Goal: Information Seeking & Learning: Check status

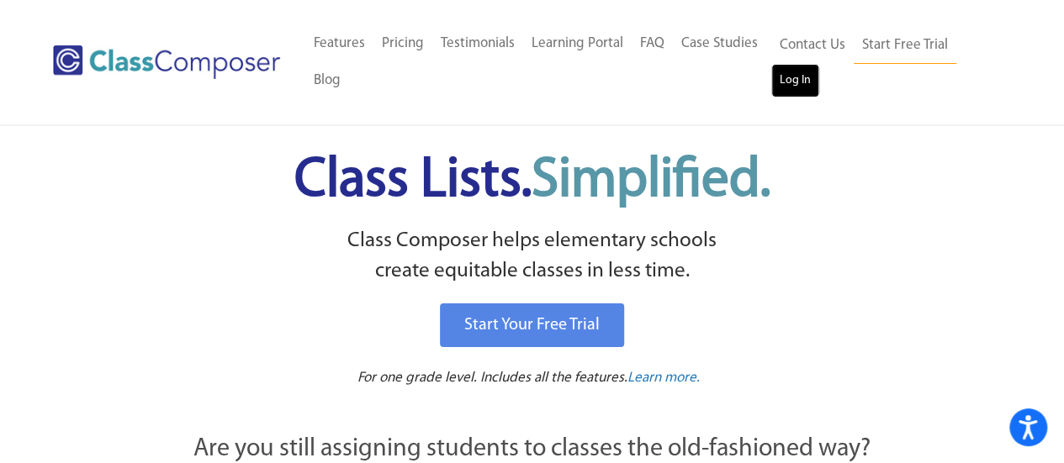
click at [783, 86] on link "Log In" at bounding box center [795, 81] width 48 height 34
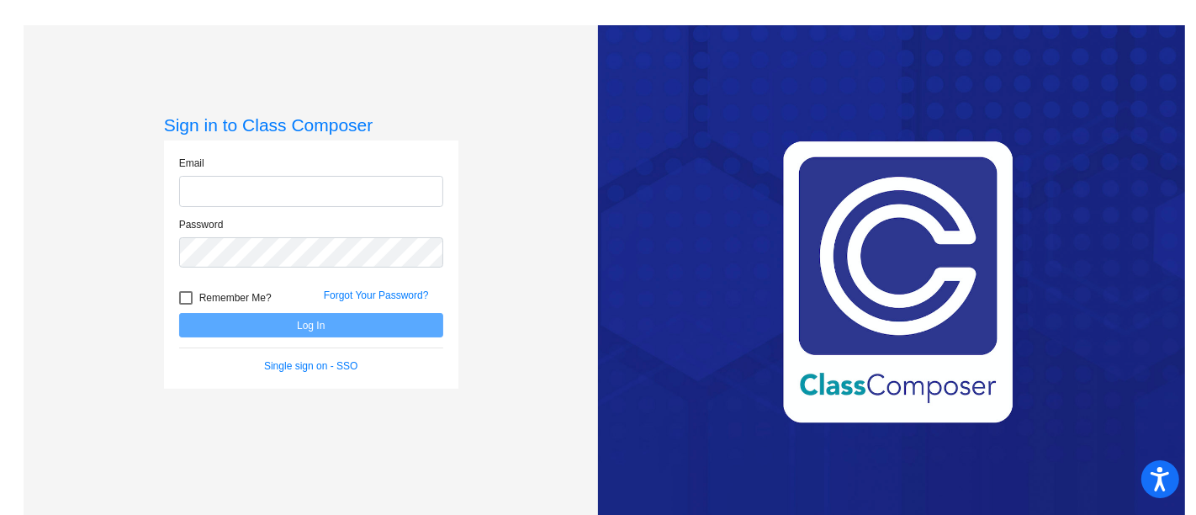
type input "[EMAIL_ADDRESS][DOMAIN_NAME]"
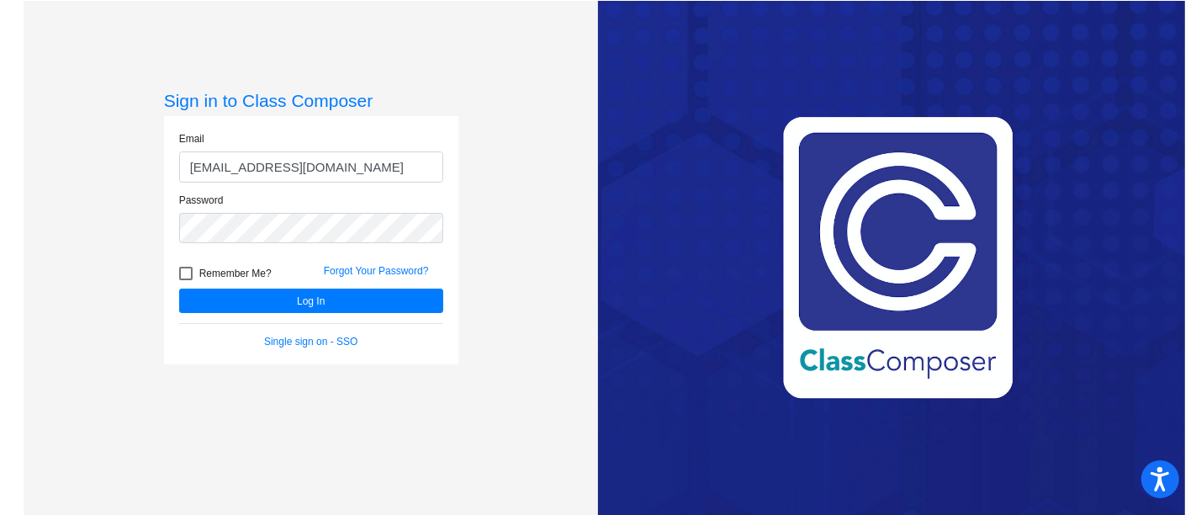
click at [180, 276] on div at bounding box center [185, 273] width 13 height 13
click at [185, 280] on input "Remember Me?" at bounding box center [185, 280] width 1 height 1
checkbox input "true"
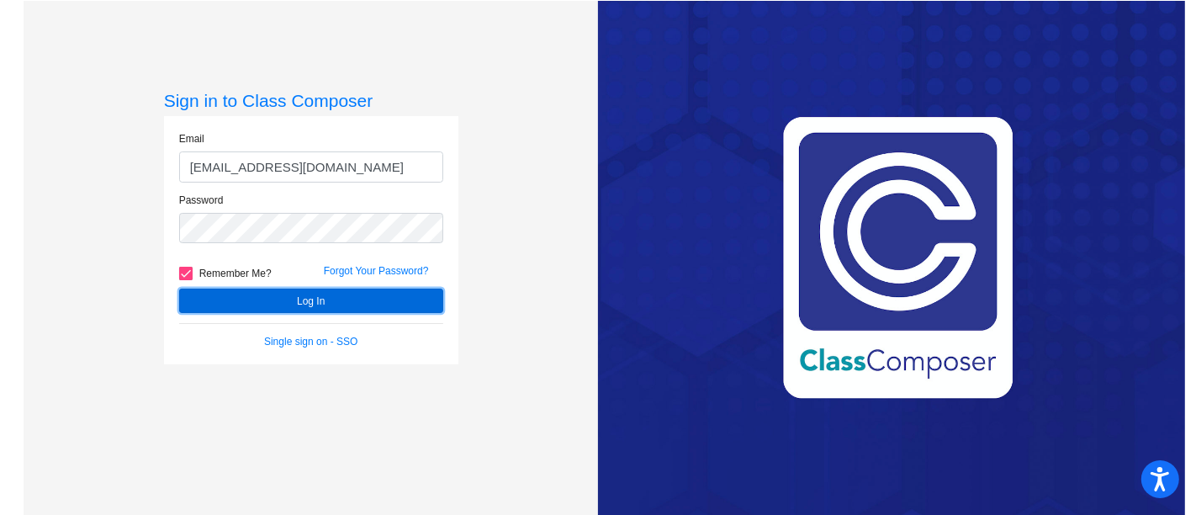
click at [235, 300] on button "Log In" at bounding box center [311, 300] width 264 height 24
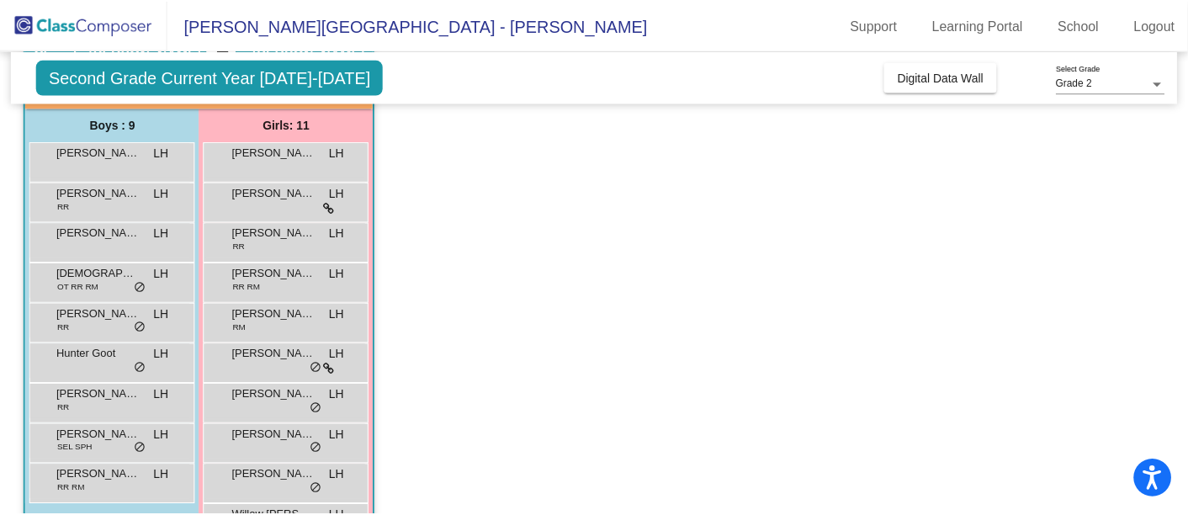
scroll to position [131, 0]
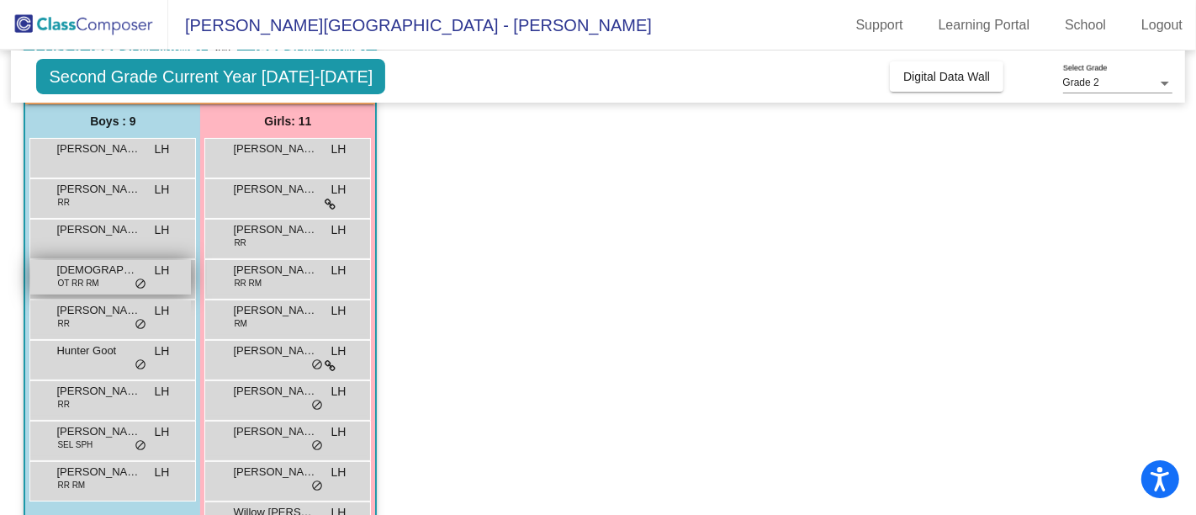
click at [82, 277] on span "OT RR RM" at bounding box center [77, 283] width 41 height 13
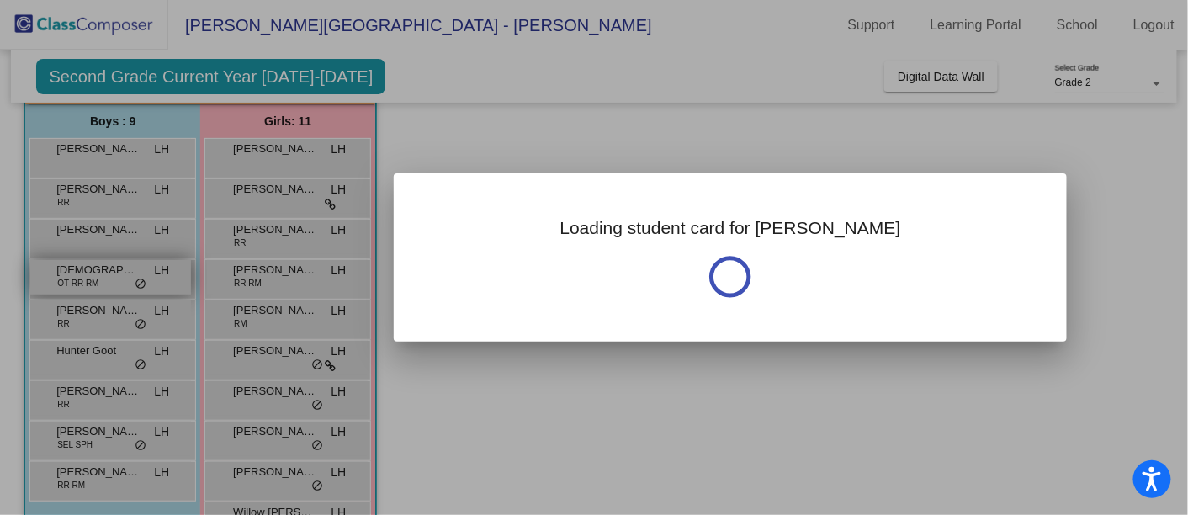
click at [82, 277] on div at bounding box center [594, 257] width 1188 height 515
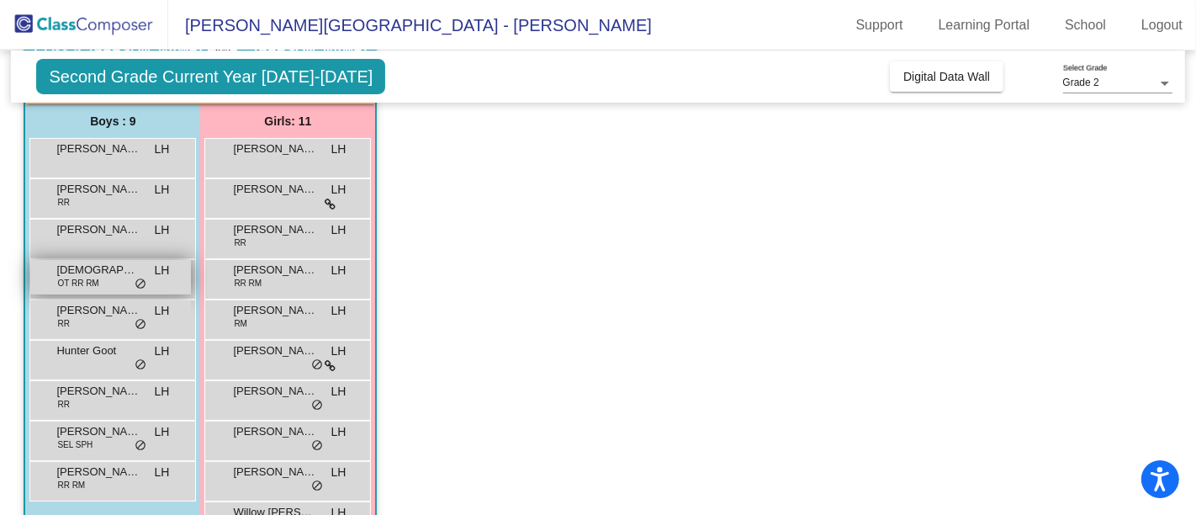
click at [82, 277] on span "OT RR RM" at bounding box center [77, 283] width 41 height 13
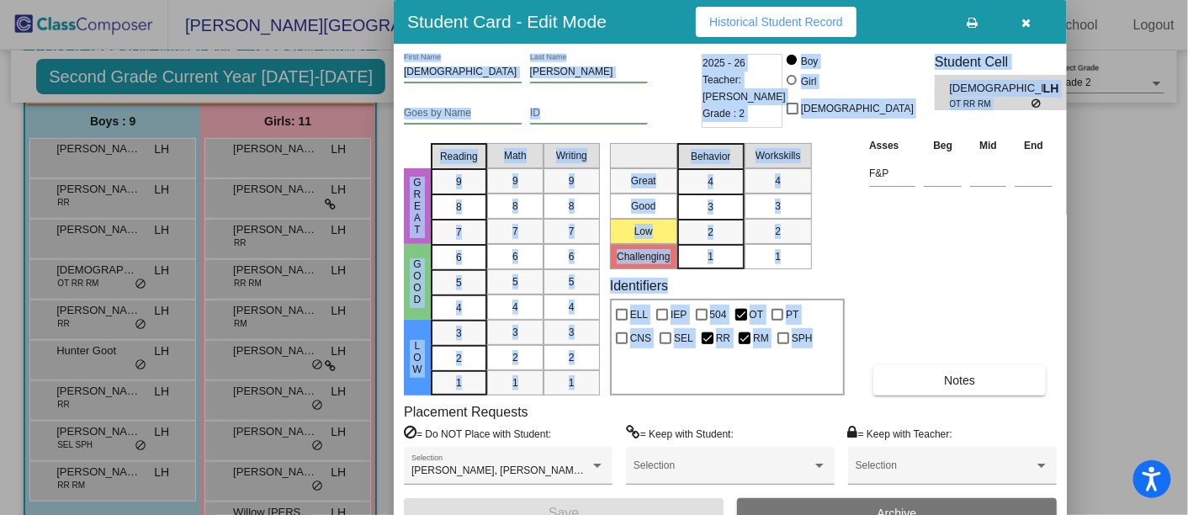
drag, startPoint x: 1183, startPoint y: 174, endPoint x: 925, endPoint y: 325, distance: 299.3
click at [925, 325] on div "Student Card - Edit Mode Historical Student Record Christian First Name Bower L…" at bounding box center [594, 257] width 1188 height 515
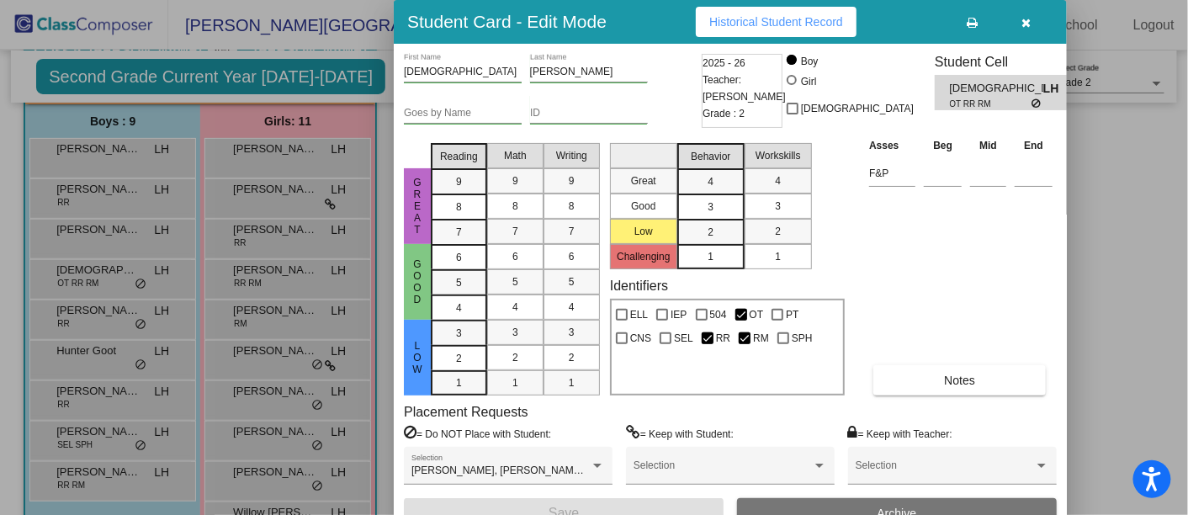
click at [968, 266] on div "Asses Beg Mid End F&P Notes" at bounding box center [961, 265] width 192 height 259
drag, startPoint x: 994, startPoint y: 193, endPoint x: 994, endPoint y: 157, distance: 36.2
click at [994, 157] on div "Asses Beg Mid End F&P Notes" at bounding box center [961, 265] width 192 height 259
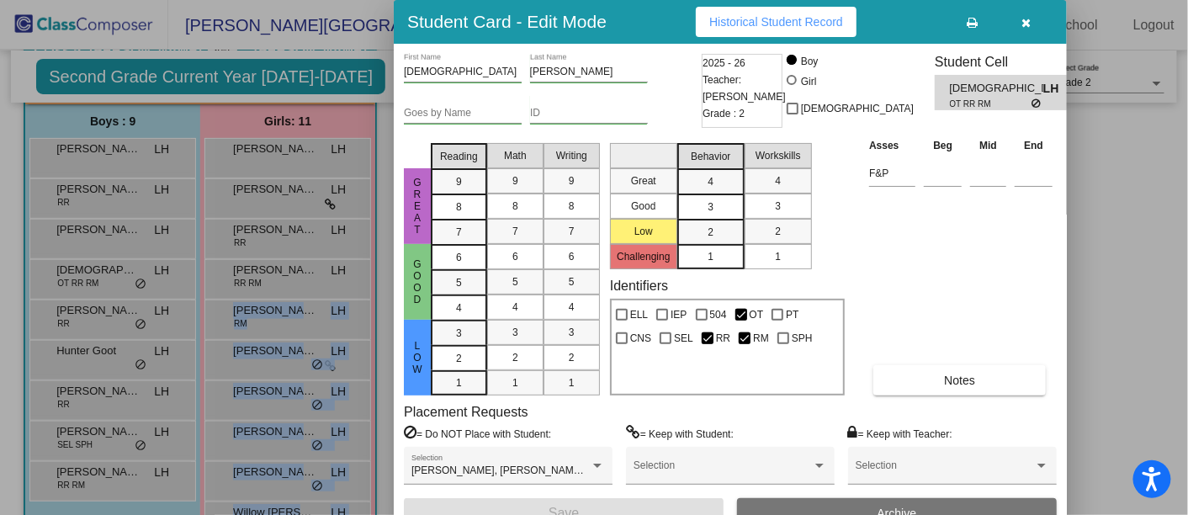
drag, startPoint x: 1179, startPoint y: 152, endPoint x: 1194, endPoint y: 330, distance: 178.1
click at [1188, 330] on html "Accessibility Screen-Reader Guide, Feedback, and Issue Reporting | New window R…" at bounding box center [594, 257] width 1188 height 515
click at [1183, 477] on div at bounding box center [594, 257] width 1188 height 515
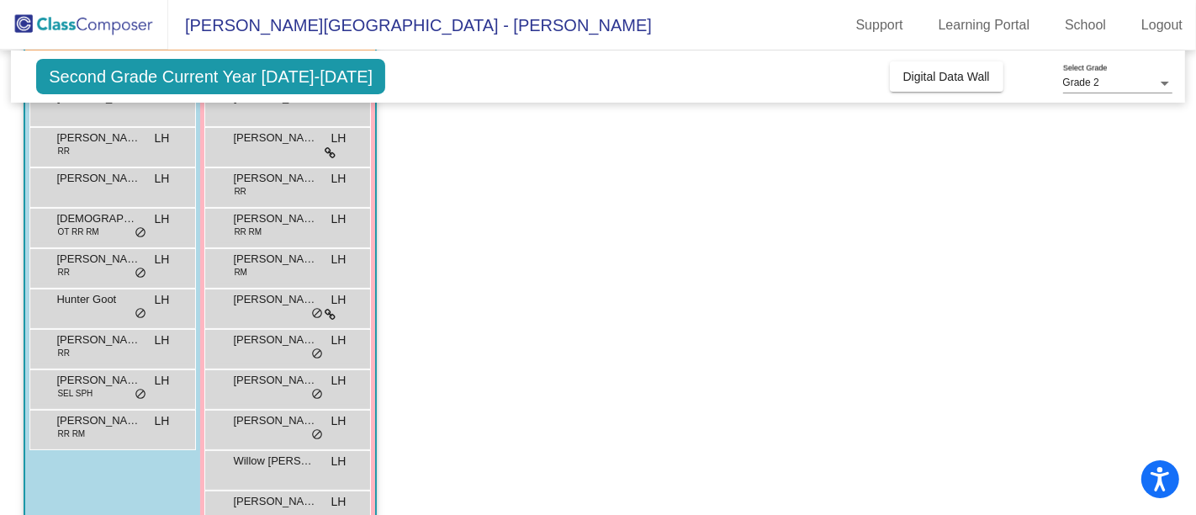
scroll to position [223, 0]
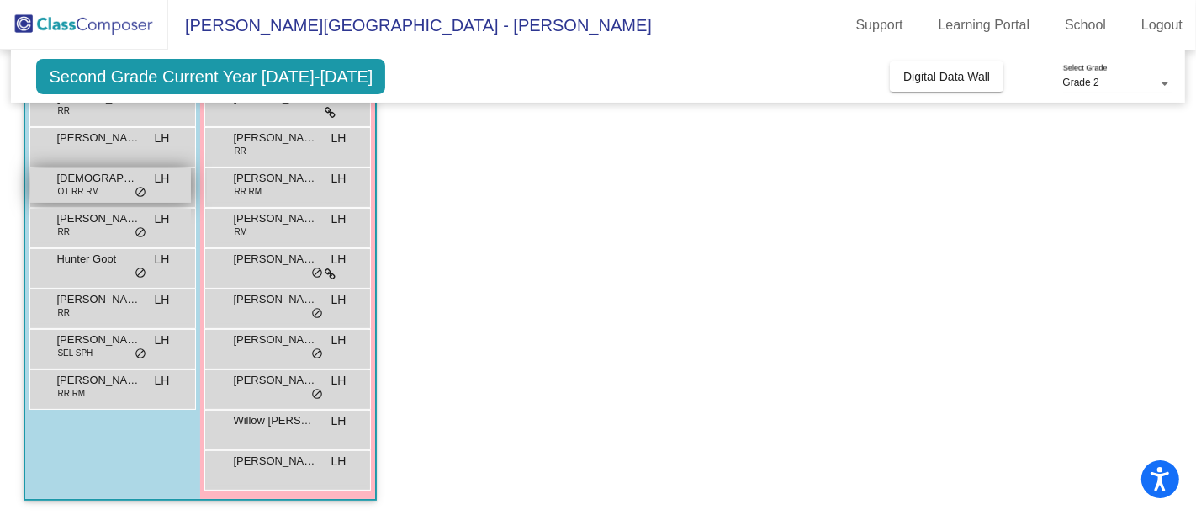
click at [104, 185] on div "Christian Bower OT RR RM LH lock do_not_disturb_alt" at bounding box center [110, 185] width 161 height 34
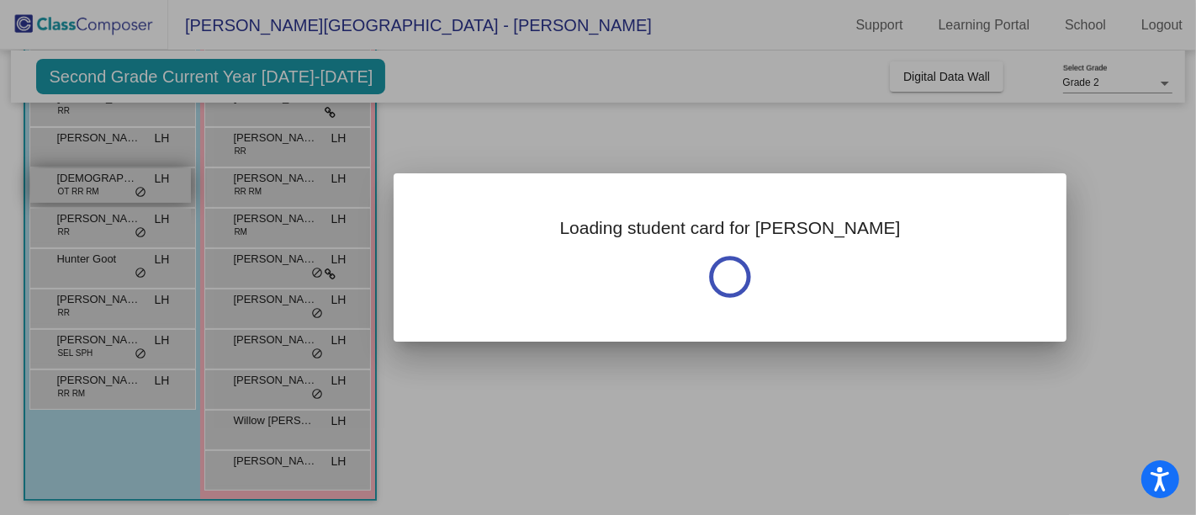
click at [104, 185] on div at bounding box center [598, 257] width 1196 height 515
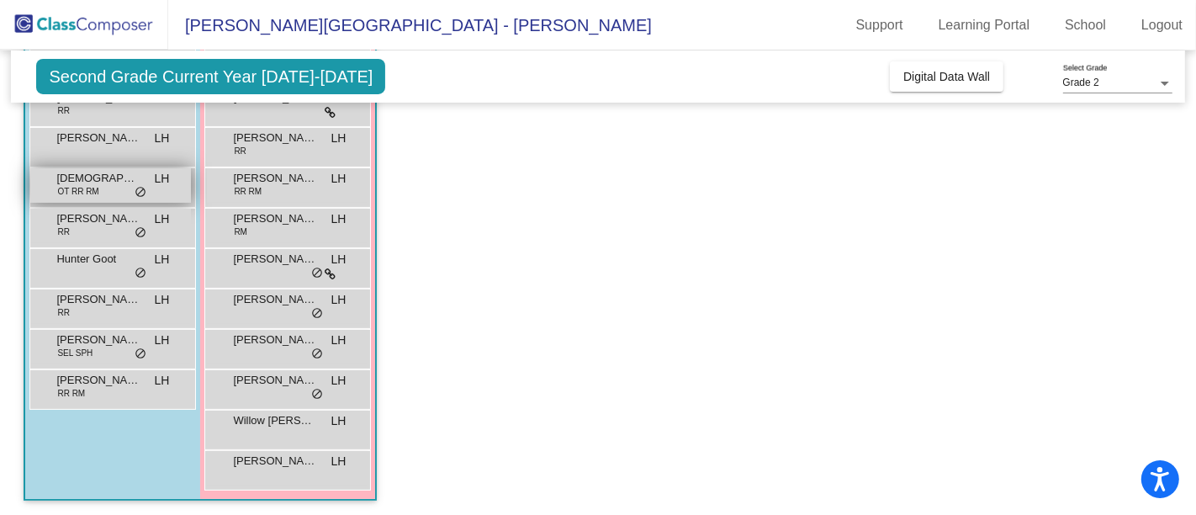
click at [104, 185] on div "Christian Bower OT RR RM LH lock do_not_disturb_alt" at bounding box center [110, 185] width 161 height 34
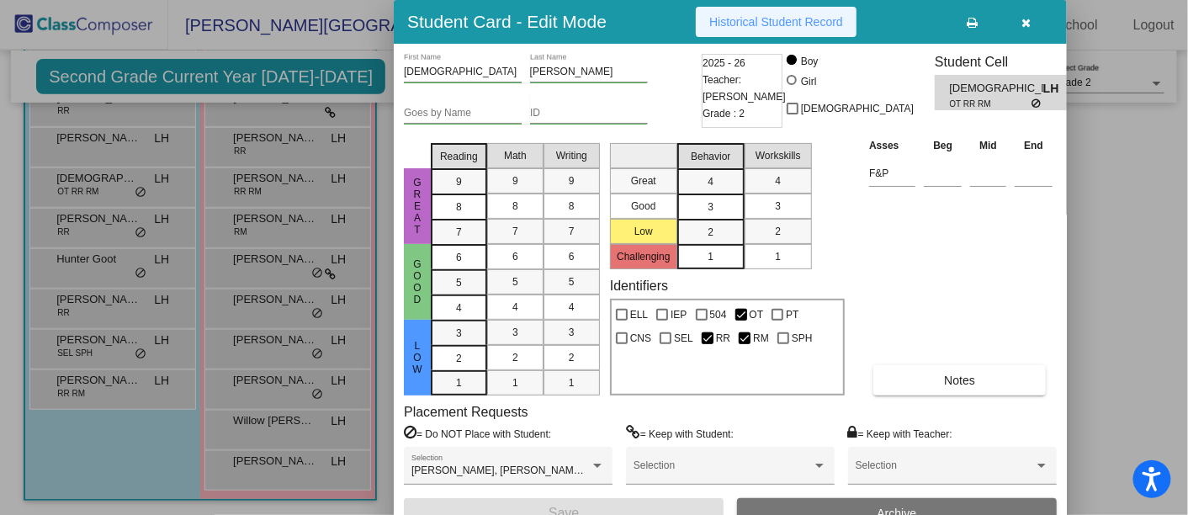
click at [805, 27] on span "Historical Student Record" at bounding box center [776, 21] width 134 height 13
click at [1028, 18] on icon "button" at bounding box center [1026, 23] width 9 height 12
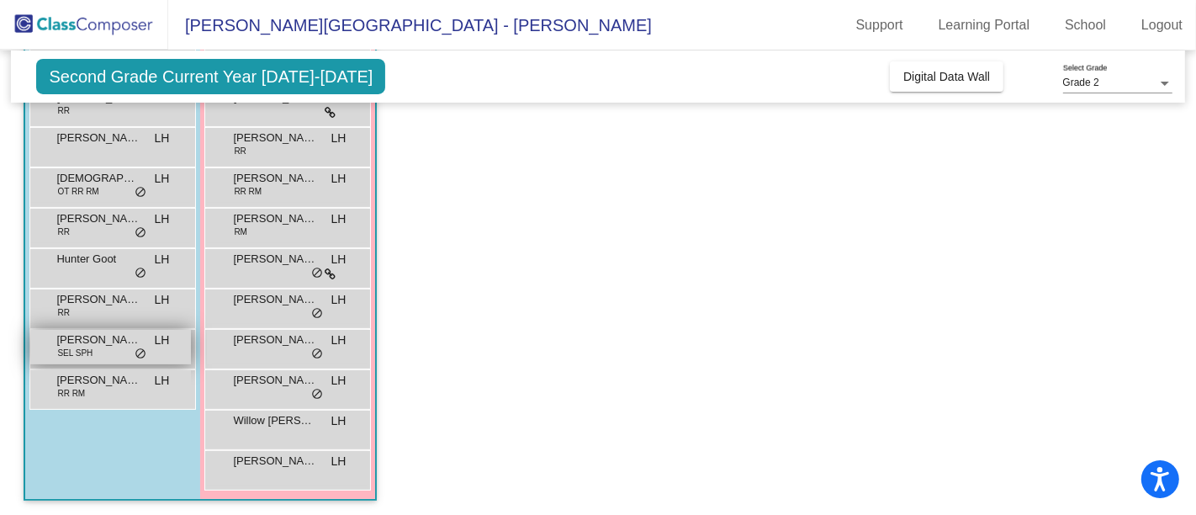
click at [103, 341] on span "Silas Moore" at bounding box center [98, 339] width 84 height 17
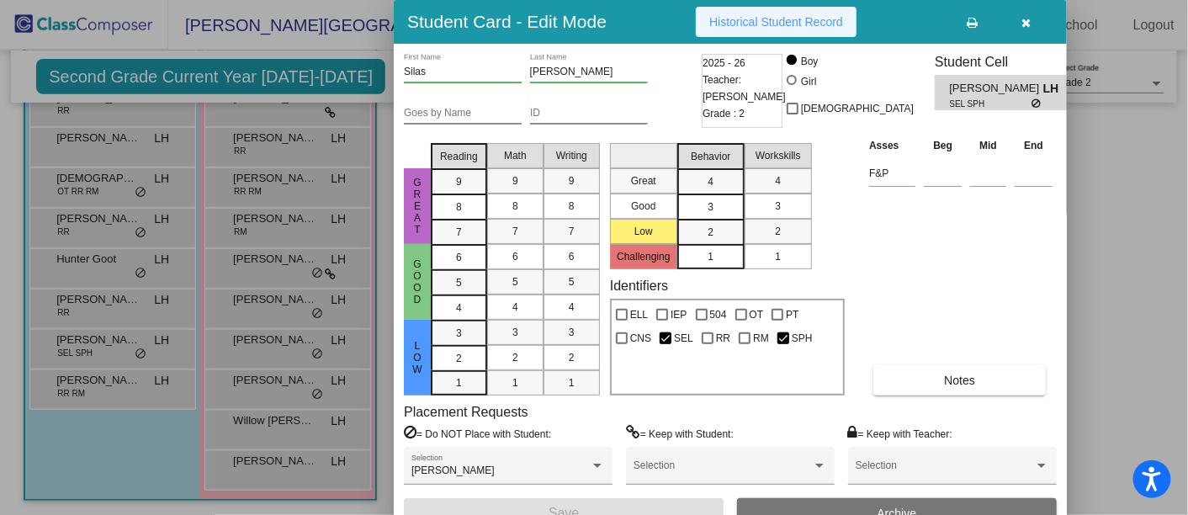
click at [780, 23] on span "Historical Student Record" at bounding box center [776, 21] width 134 height 13
click at [1019, 23] on button "button" at bounding box center [1026, 22] width 54 height 30
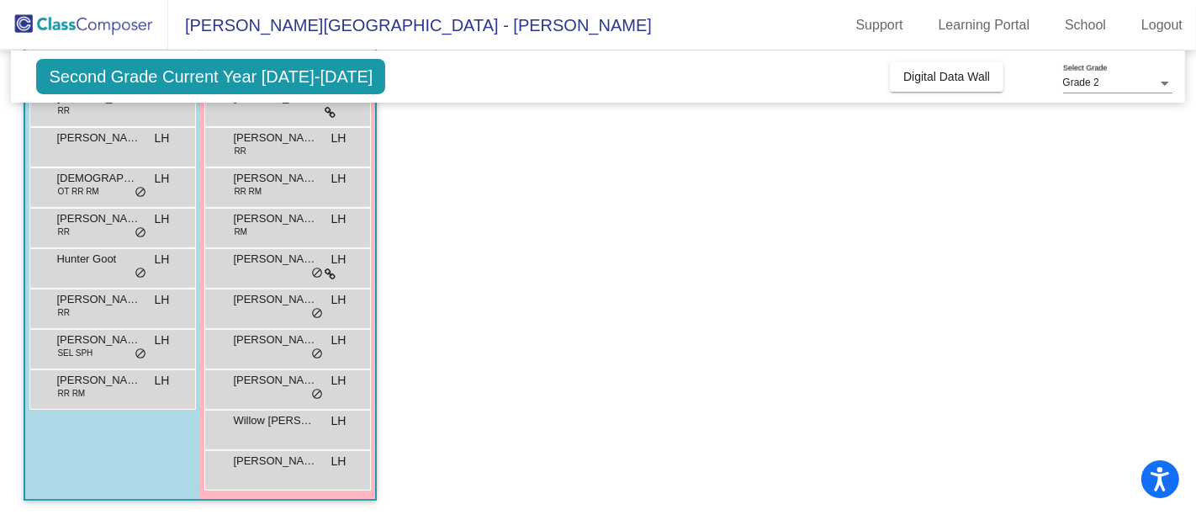
click at [141, 286] on div "Hunter Goot LH lock do_not_disturb_alt" at bounding box center [112, 268] width 167 height 40
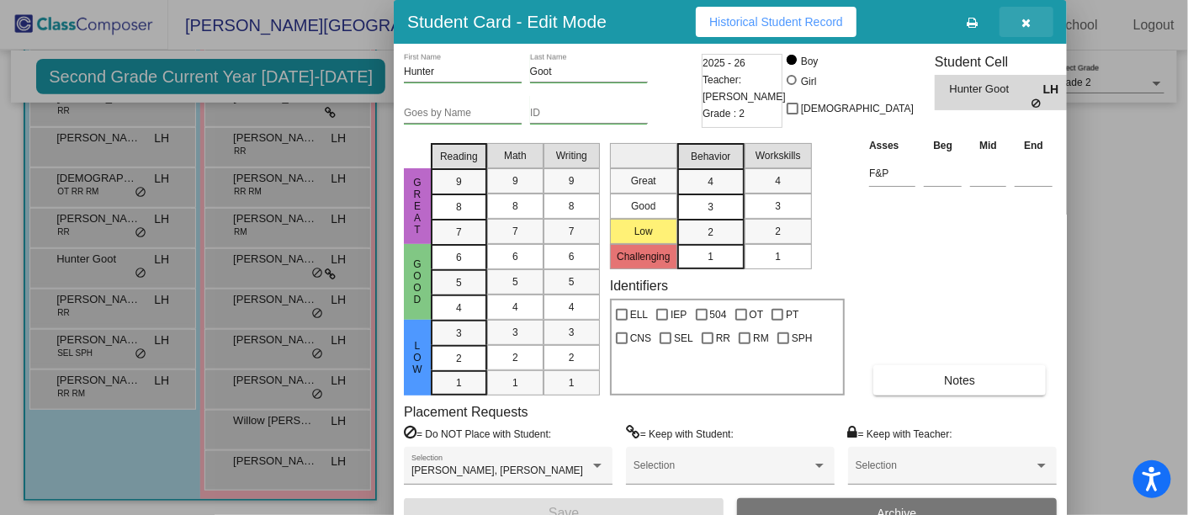
click at [1028, 23] on icon "button" at bounding box center [1026, 23] width 9 height 12
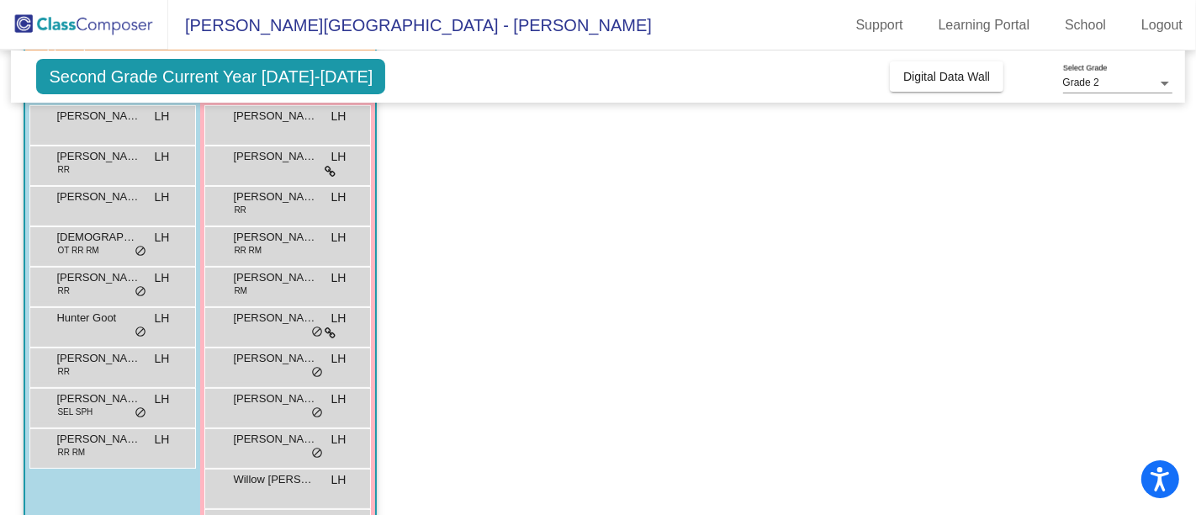
scroll to position [172, 0]
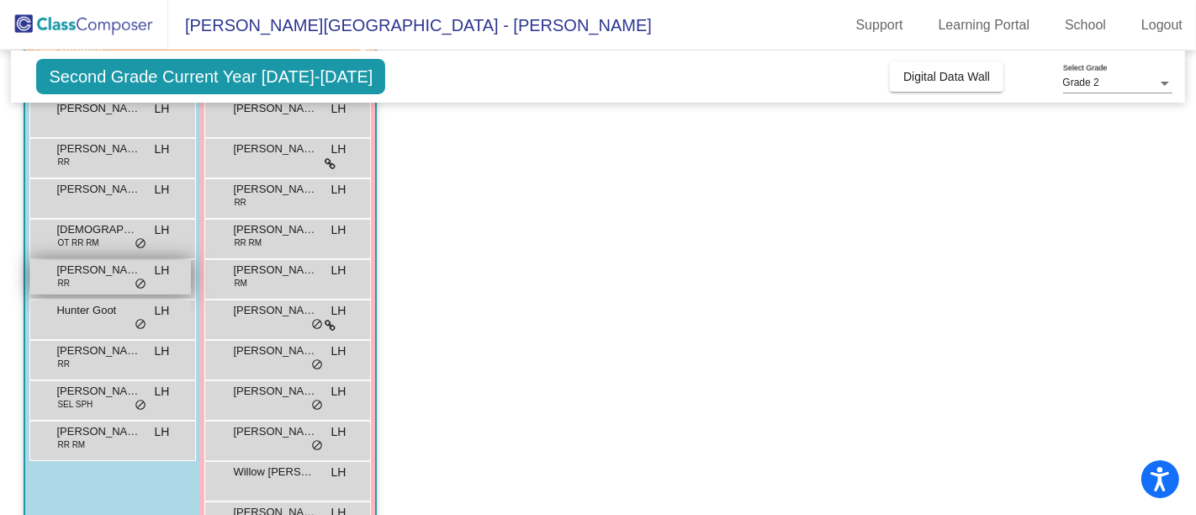
click at [90, 278] on div "EMERSON RIVERA LEE RR LH lock do_not_disturb_alt" at bounding box center [110, 277] width 161 height 34
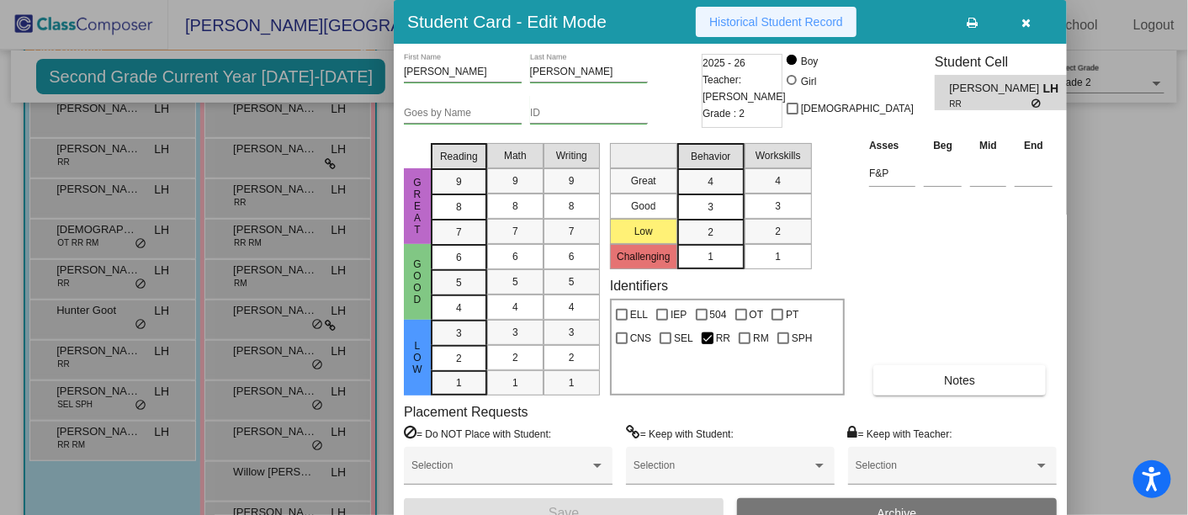
click at [819, 20] on span "Historical Student Record" at bounding box center [776, 21] width 134 height 13
click at [1028, 21] on icon "button" at bounding box center [1026, 23] width 9 height 12
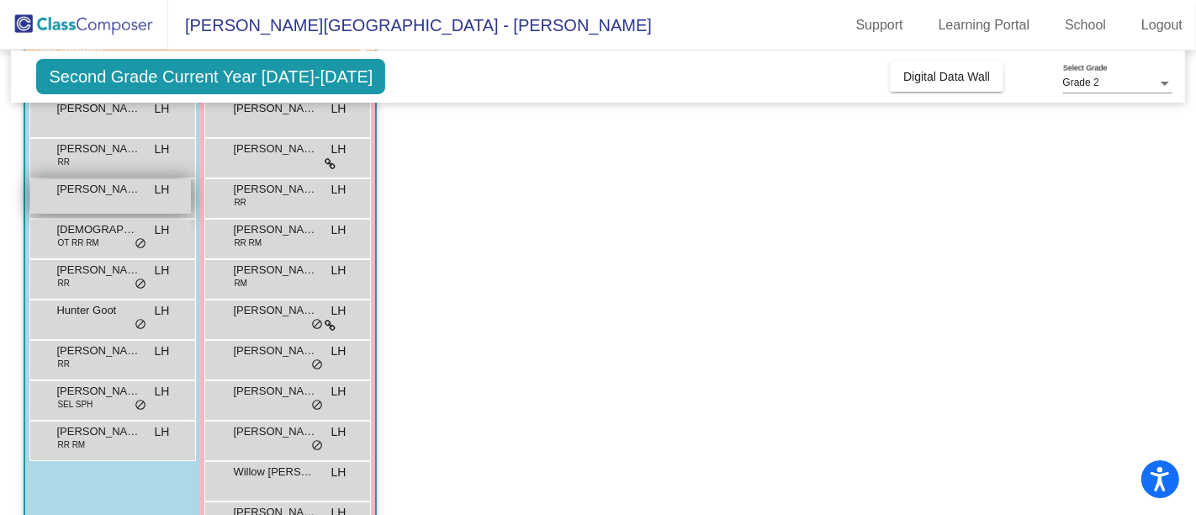
click at [124, 200] on div "Benjamin Phillips LH lock do_not_disturb_alt" at bounding box center [110, 196] width 161 height 34
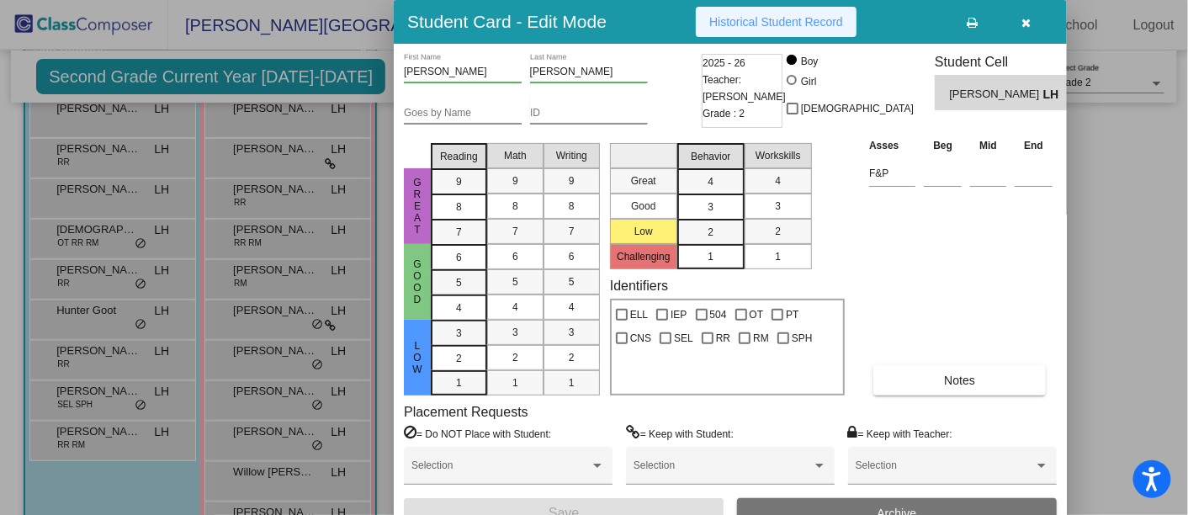
click at [740, 11] on button "Historical Student Record" at bounding box center [776, 22] width 161 height 30
click at [778, 28] on button "Historical Student Record" at bounding box center [776, 22] width 161 height 30
click at [1024, 19] on icon "button" at bounding box center [1026, 23] width 9 height 12
